Goal: Navigation & Orientation: Find specific page/section

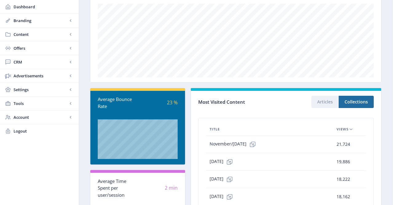
scroll to position [170, 0]
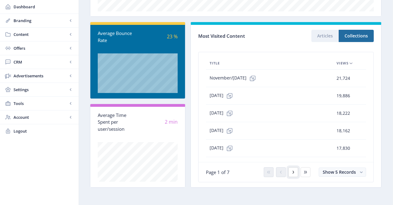
click at [296, 174] on icon at bounding box center [293, 172] width 5 height 5
click at [324, 36] on button "Articles" at bounding box center [325, 36] width 27 height 12
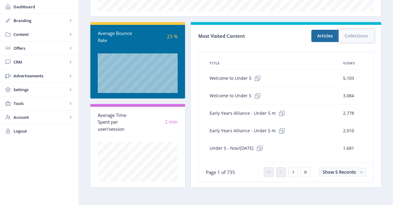
click at [355, 31] on button "Collections" at bounding box center [356, 36] width 35 height 12
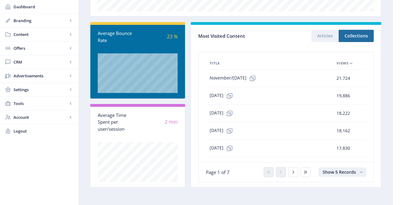
click at [342, 169] on button "Show 5 Records" at bounding box center [342, 172] width 47 height 9
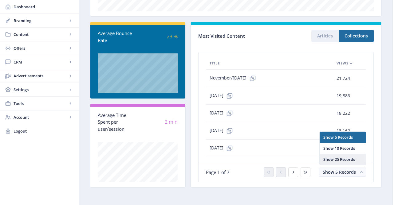
click at [340, 157] on nb-option "Show 25 Records" at bounding box center [343, 159] width 46 height 11
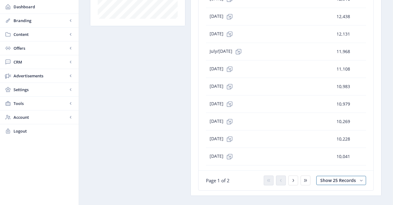
scroll to position [521, 0]
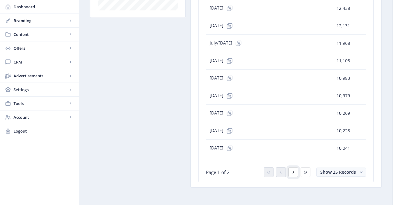
click at [294, 175] on button at bounding box center [294, 173] width 10 height 10
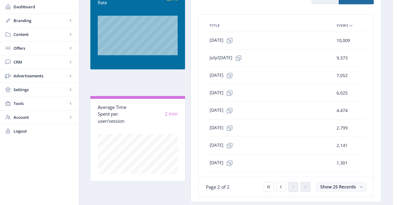
scroll to position [211, 0]
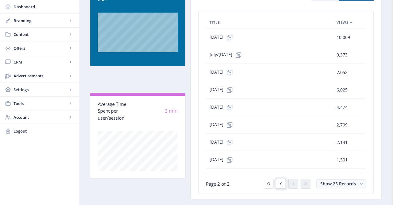
click at [282, 185] on icon at bounding box center [281, 184] width 5 height 5
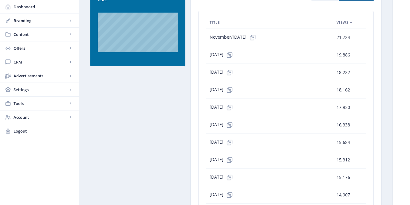
scroll to position [222, 0]
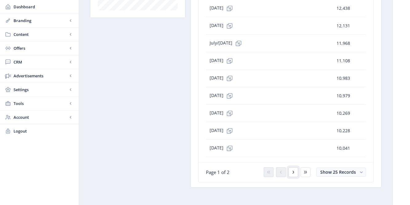
click at [290, 176] on button at bounding box center [294, 173] width 10 height 10
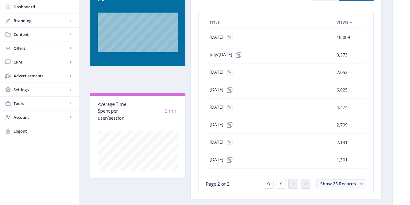
scroll to position [204, 0]
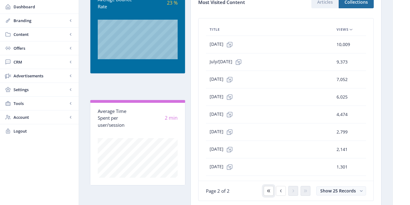
click at [272, 191] on button at bounding box center [269, 191] width 10 height 10
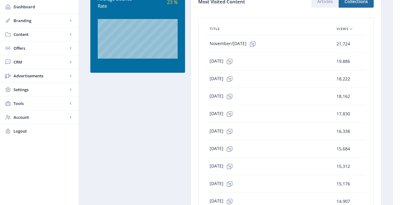
scroll to position [176, 0]
